Goal: Task Accomplishment & Management: Use online tool/utility

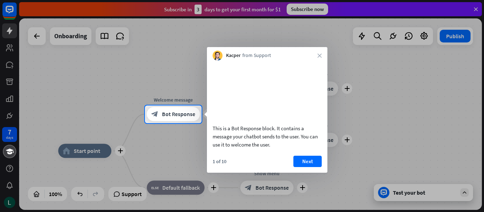
drag, startPoint x: 356, startPoint y: 131, endPoint x: 370, endPoint y: 106, distance: 28.4
click at [370, 106] on div at bounding box center [242, 106] width 484 height 212
click at [320, 167] on button "Next" at bounding box center [307, 161] width 28 height 11
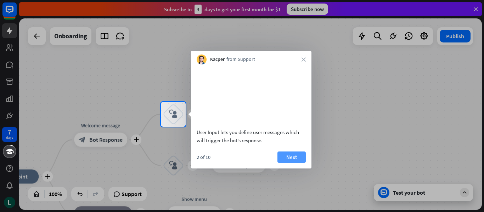
click at [290, 163] on button "Next" at bounding box center [291, 157] width 28 height 11
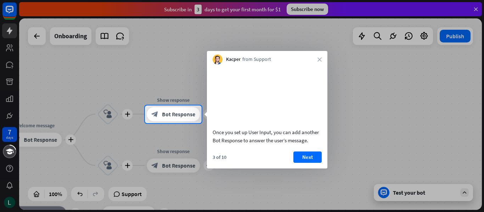
click at [290, 163] on div "3 of 10 Next" at bounding box center [267, 160] width 120 height 17
click at [311, 163] on button "Next" at bounding box center [307, 157] width 28 height 11
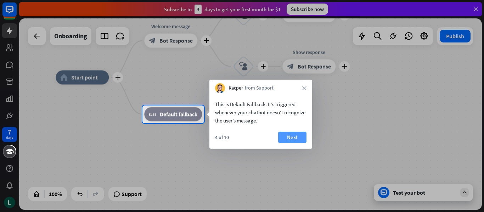
click at [291, 137] on button "Next" at bounding box center [292, 137] width 28 height 11
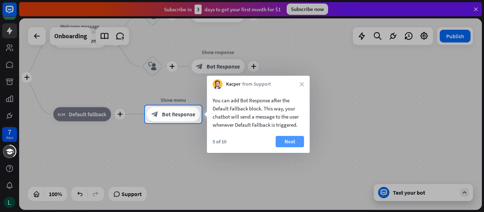
click at [289, 142] on button "Next" at bounding box center [290, 141] width 28 height 11
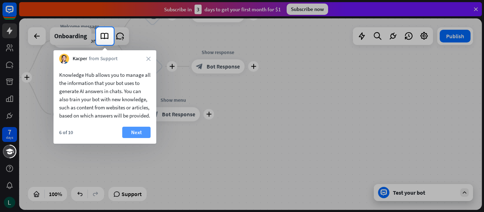
click at [138, 138] on button "Next" at bounding box center [136, 132] width 28 height 11
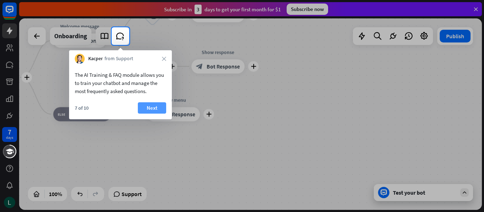
click at [160, 102] on button "Next" at bounding box center [152, 107] width 28 height 11
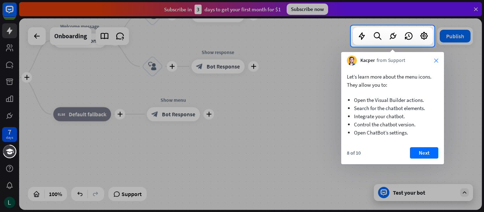
click at [434, 58] on icon "close" at bounding box center [436, 60] width 4 height 4
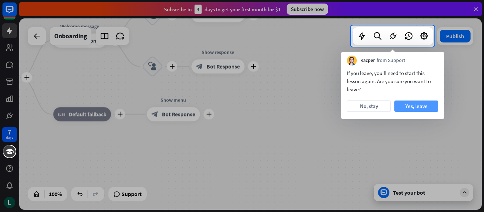
click at [407, 102] on button "Yes, leave" at bounding box center [416, 106] width 44 height 11
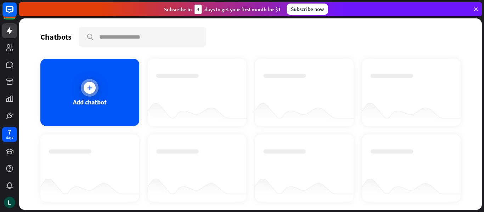
click at [94, 90] on div at bounding box center [90, 88] width 12 height 12
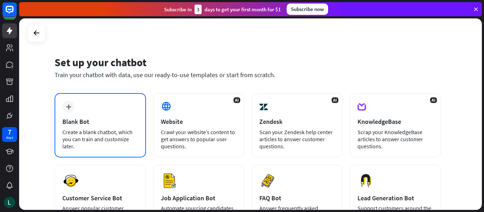
click at [122, 122] on div "Blank Bot" at bounding box center [100, 122] width 76 height 8
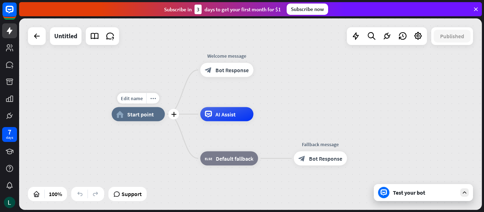
click at [146, 119] on div "home_2 Start point" at bounding box center [138, 114] width 53 height 14
click at [175, 116] on icon "plus" at bounding box center [173, 114] width 5 height 5
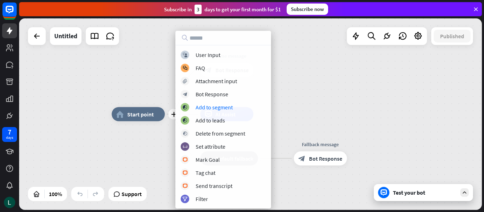
click at [318, 85] on div "plus home_2 Start point Welcome message block_bot_response Bot Response AI Assi…" at bounding box center [250, 114] width 463 height 192
